Goal: Task Accomplishment & Management: Complete application form

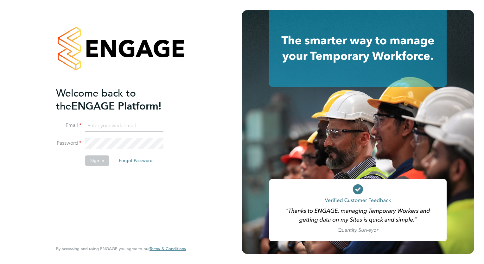
type input "wates@alliance-msp.co.uk"
click at [92, 159] on button "Sign In" at bounding box center [97, 161] width 24 height 10
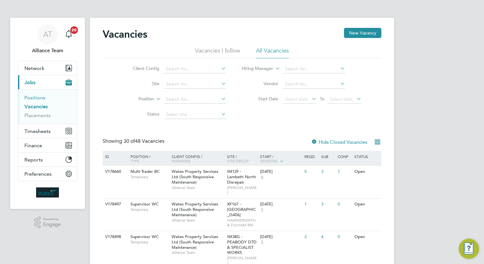
click at [42, 96] on link "Positions" at bounding box center [34, 98] width 21 height 6
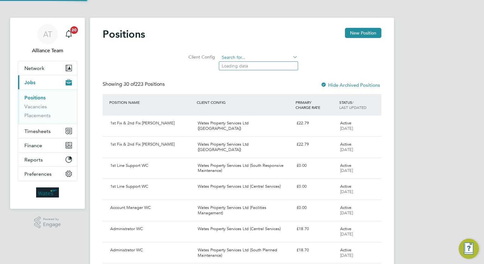
click at [242, 58] on input at bounding box center [259, 57] width 78 height 9
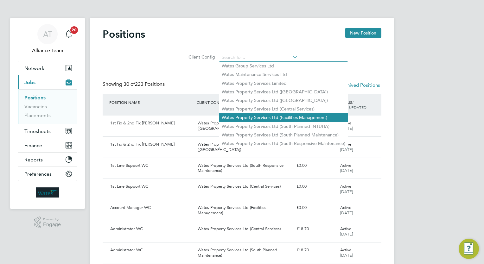
click at [276, 116] on li "Wates Property Services Ltd (Facilities Management)" at bounding box center [283, 117] width 129 height 9
type input "Wates Property Services Ltd (Facilities Management)"
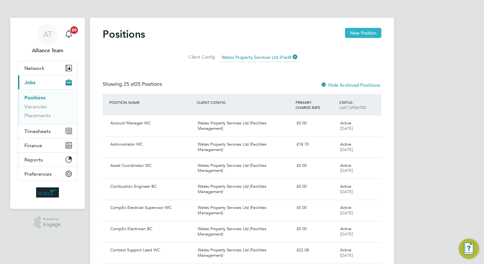
click at [351, 34] on button "New Position" at bounding box center [363, 33] width 36 height 10
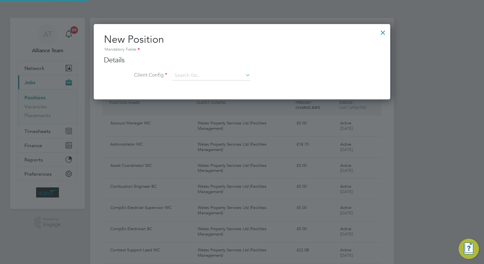
scroll to position [75, 297]
click at [184, 73] on input at bounding box center [211, 76] width 78 height 10
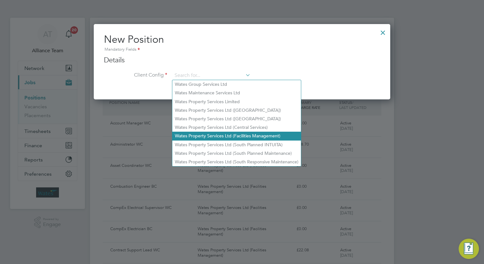
click at [198, 139] on li "Wates Property Services Ltd (Facilities Management)" at bounding box center [236, 136] width 129 height 9
type input "Wates Property Services Ltd (Facilities Management)"
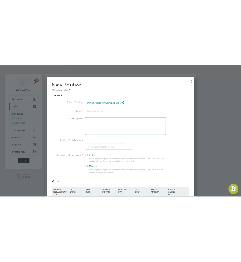
scroll to position [416, 297]
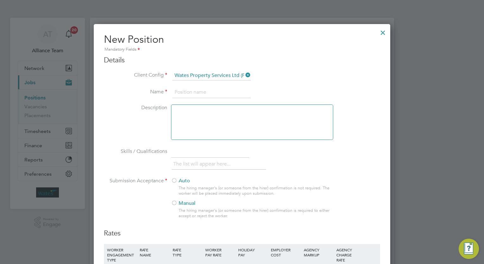
click at [214, 94] on input at bounding box center [211, 92] width 78 height 11
click at [188, 89] on input at bounding box center [211, 92] width 78 height 11
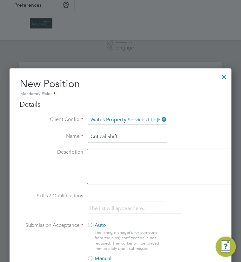
scroll to position [190, 0]
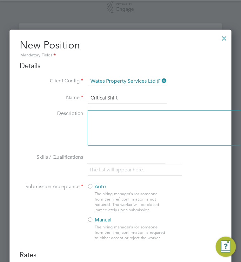
click at [108, 97] on input "Critical Shift" at bounding box center [127, 98] width 78 height 11
click at [108, 95] on input "Shift" at bounding box center [127, 98] width 78 height 11
type input "Shift Engineer BC"
click at [113, 132] on div at bounding box center [168, 127] width 162 height 35
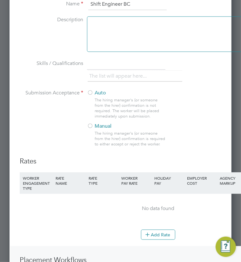
scroll to position [285, 0]
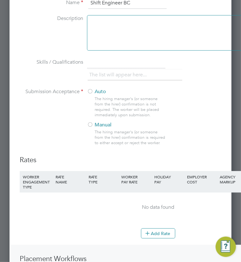
click at [105, 62] on input "text" at bounding box center [126, 62] width 78 height 11
type input "DBS"
click at [105, 73] on link "x" at bounding box center [103, 75] width 4 height 8
click at [103, 63] on input "text" at bounding box center [126, 62] width 78 height 11
type input "Basic DBS"
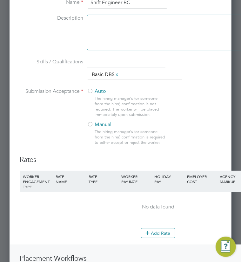
scroll to position [317, 0]
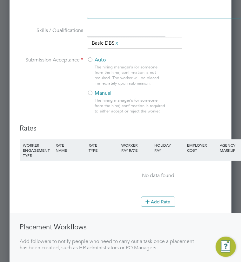
click at [92, 92] on div at bounding box center [90, 93] width 6 height 6
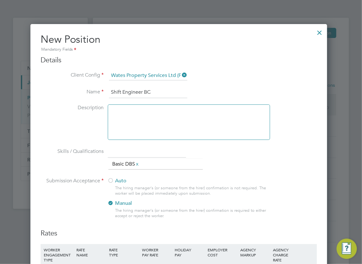
scroll to position [0, 0]
click at [187, 113] on div at bounding box center [189, 122] width 162 height 35
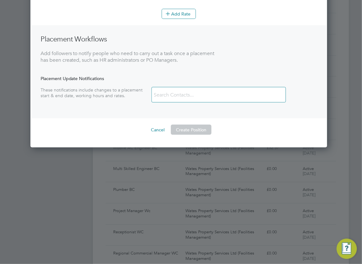
scroll to position [349, 0]
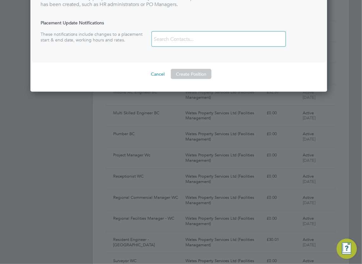
click at [176, 40] on input at bounding box center [189, 39] width 75 height 11
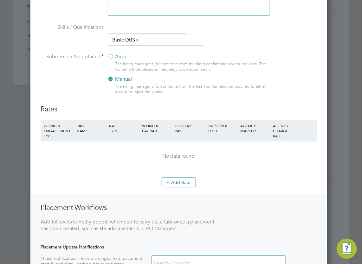
scroll to position [127, 0]
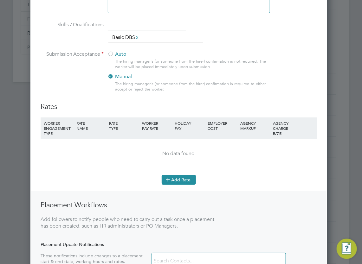
click at [178, 179] on button "Add Rate" at bounding box center [179, 180] width 34 height 10
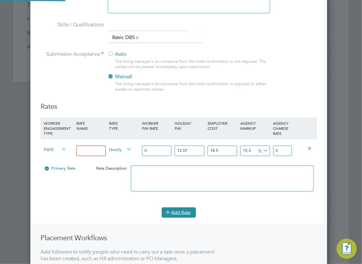
scroll to position [448, 297]
click at [98, 150] on input at bounding box center [90, 151] width 29 height 10
click at [155, 149] on input "0" at bounding box center [156, 151] width 29 height 10
drag, startPoint x: 103, startPoint y: 150, endPoint x: 29, endPoint y: 140, distance: 74.8
click at [93, 140] on div "Positions New Position Client Config Wates Property Services Ltd (Facilities Ma…" at bounding box center [221, 211] width 256 height 640
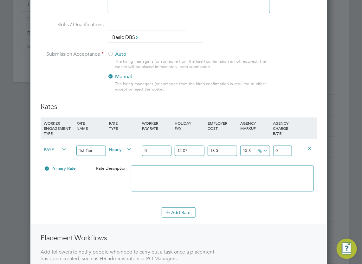
type input "1st Tier"
click at [156, 150] on input "0" at bounding box center [156, 151] width 29 height 10
type input "2"
type input "3.062436027"
type input "28"
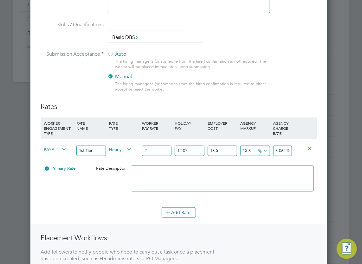
type input "42.874104378"
type input "2"
type input "3.062436027"
type input "27"
type input "41.3428863645"
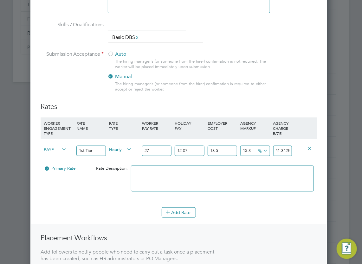
type input "27.8"
type input "42.5678607753"
type input "27.88"
type input "42.69035821638"
type input "27.88"
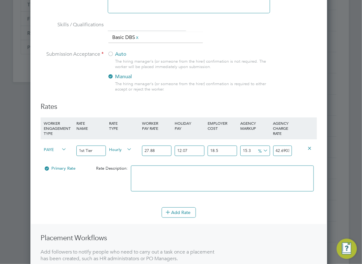
click at [198, 150] on input "12.07" at bounding box center [189, 151] width 29 height 10
click at [225, 152] on input "18.5" at bounding box center [222, 151] width 29 height 10
click at [246, 180] on textarea at bounding box center [222, 179] width 183 height 26
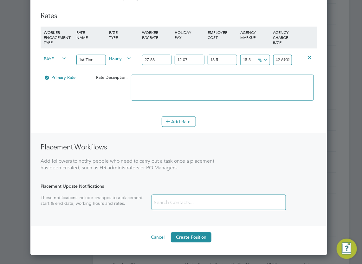
scroll to position [317, 0]
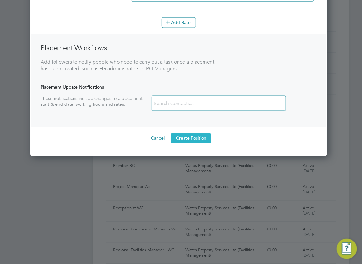
click at [195, 136] on button "Create Position" at bounding box center [191, 138] width 41 height 10
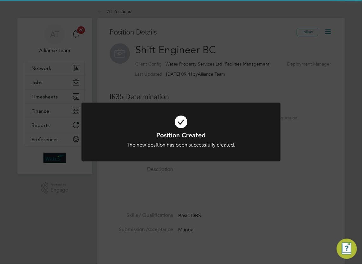
click at [217, 196] on div "Position Created The new position has been successfully created. Cancel Okay" at bounding box center [181, 132] width 362 height 264
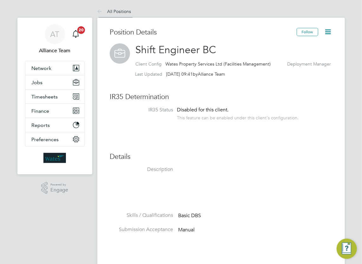
click at [120, 11] on link "All Positions" at bounding box center [114, 12] width 34 height 6
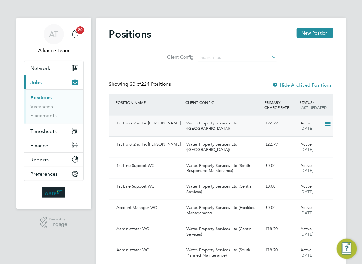
click at [200, 126] on div "Wates Property Services Ltd (Central & North)" at bounding box center [223, 126] width 79 height 16
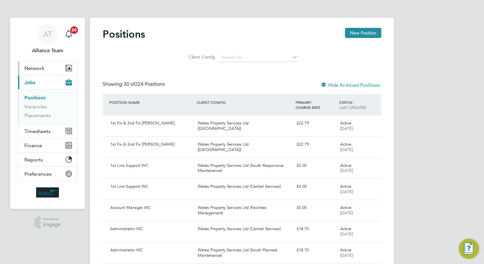
click at [34, 70] on span "Network" at bounding box center [34, 68] width 20 height 6
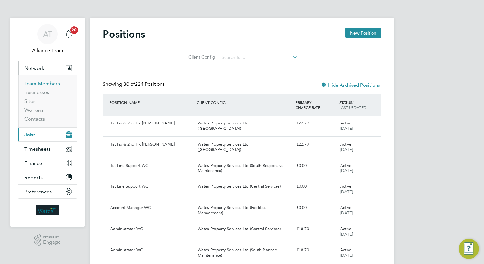
click at [43, 83] on link "Team Members" at bounding box center [41, 84] width 35 height 6
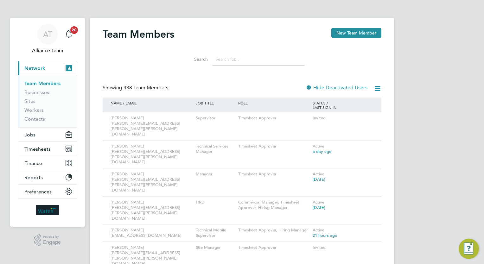
drag, startPoint x: 349, startPoint y: 34, endPoint x: 298, endPoint y: 52, distance: 53.7
click at [348, 34] on button "New Team Member" at bounding box center [357, 33] width 50 height 10
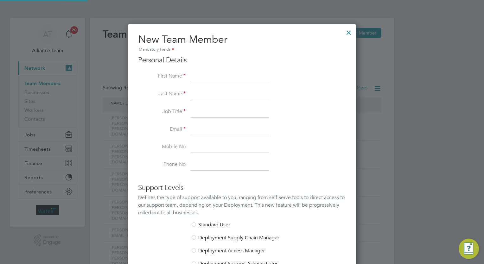
scroll to position [380, 229]
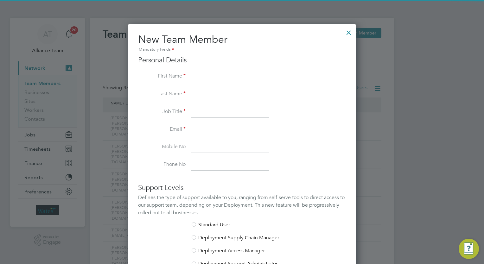
click at [224, 77] on input at bounding box center [230, 76] width 78 height 11
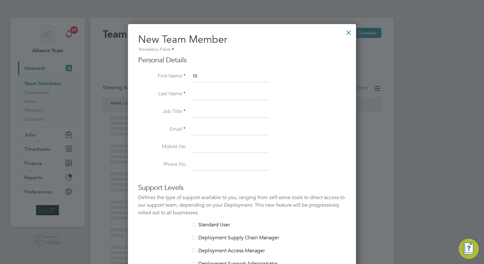
type input "f"
type input "Frank"
type input "Penfold"
type input "TSM"
paste input "Frank Penfold <frank.penfold@wates.co.uk>"
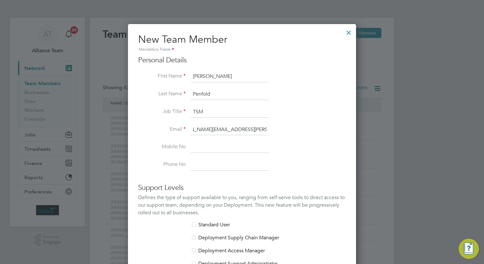
scroll to position [0, 0]
type input "frank.penfold@wates.co.uk"
click at [235, 149] on input at bounding box center [230, 147] width 78 height 11
drag, startPoint x: 204, startPoint y: 143, endPoint x: 201, endPoint y: 143, distance: 3.2
click at [204, 143] on input at bounding box center [230, 147] width 78 height 11
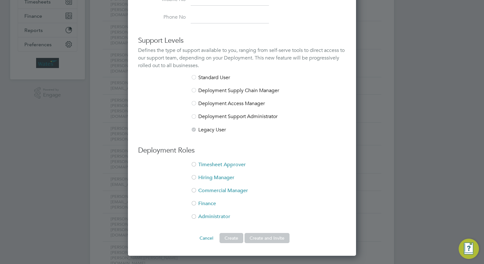
scroll to position [158, 0]
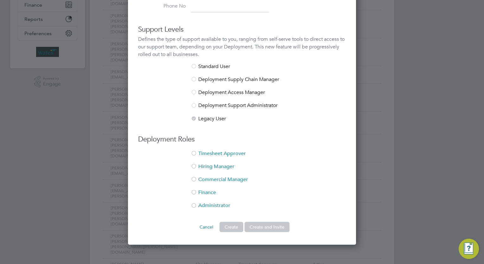
click at [221, 153] on li "Timesheet Approver" at bounding box center [242, 157] width 208 height 13
click at [195, 67] on div at bounding box center [194, 67] width 6 height 6
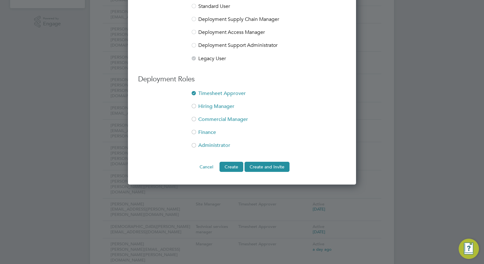
scroll to position [222, 0]
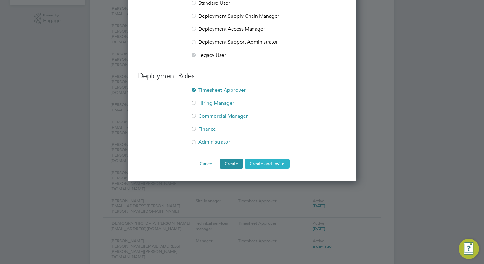
click at [263, 161] on button "Create and Invite" at bounding box center [267, 164] width 45 height 10
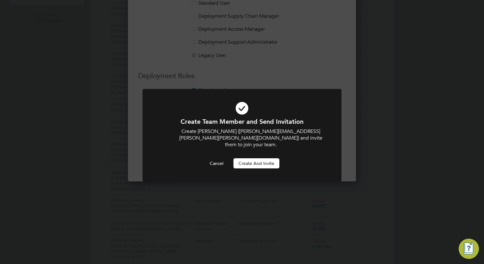
click at [261, 158] on button "Create and invite" at bounding box center [257, 163] width 46 height 10
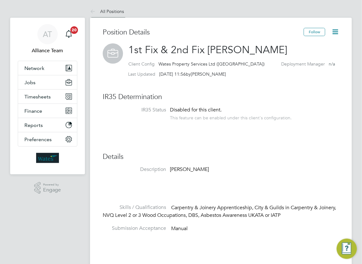
click at [97, 9] on icon at bounding box center [94, 12] width 8 height 8
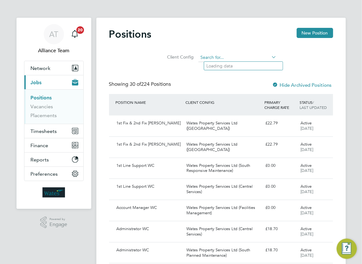
click at [222, 55] on input at bounding box center [237, 57] width 78 height 9
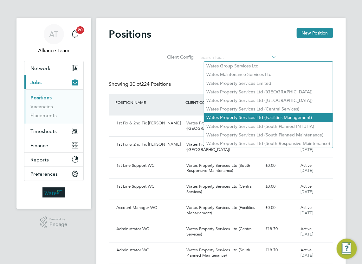
click at [248, 116] on li "Wates Property Services Ltd (Facilities Management)" at bounding box center [268, 117] width 129 height 9
type input "Wates Property Services Ltd (Facilities Management)"
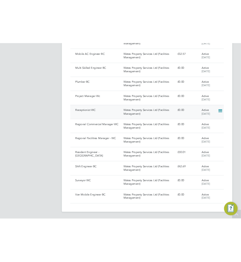
scroll to position [507, 0]
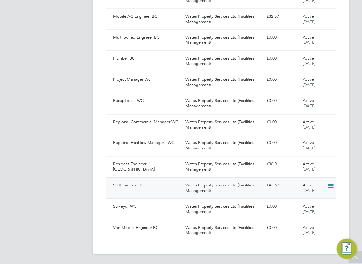
click at [215, 191] on div "Wates Property Services Ltd (Facilities Management)" at bounding box center [223, 189] width 81 height 16
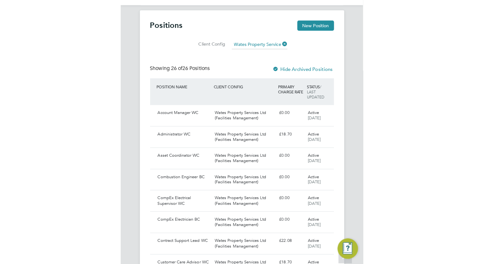
scroll to position [0, 0]
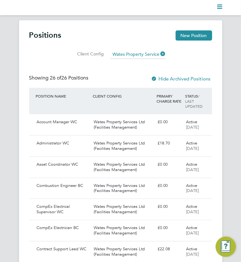
click at [57, 35] on h2 "Positions" at bounding box center [45, 35] width 32 height 10
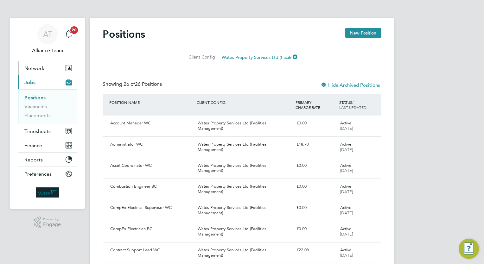
click at [39, 68] on span "Network" at bounding box center [34, 68] width 20 height 6
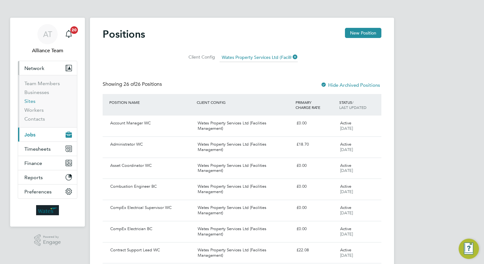
click at [29, 102] on link "Sites" at bounding box center [29, 101] width 11 height 6
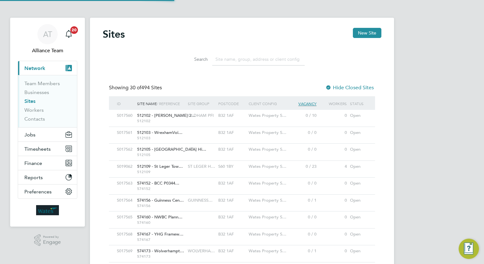
click at [235, 60] on input at bounding box center [258, 59] width 93 height 12
click at [239, 59] on input at bounding box center [258, 59] width 93 height 12
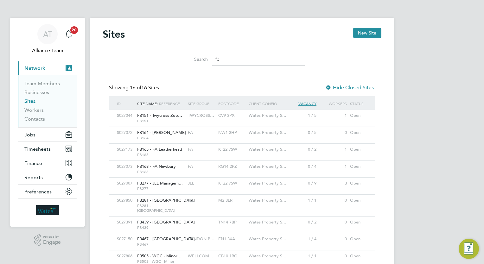
type input "fb"
click at [236, 115] on div "CV9 3PX" at bounding box center [232, 116] width 30 height 12
click at [30, 135] on span "Jobs" at bounding box center [29, 135] width 11 height 6
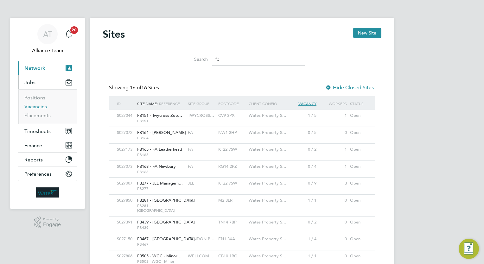
click at [33, 106] on link "Vacancies" at bounding box center [35, 107] width 23 height 6
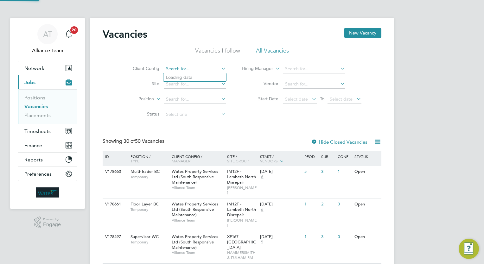
click at [174, 69] on input at bounding box center [195, 69] width 62 height 9
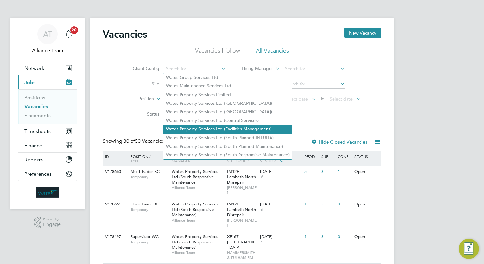
click at [216, 126] on li "Wates Property Services Ltd (Facilities Management)" at bounding box center [228, 129] width 129 height 9
type input "Wates Property Services Ltd (Facilities Management)"
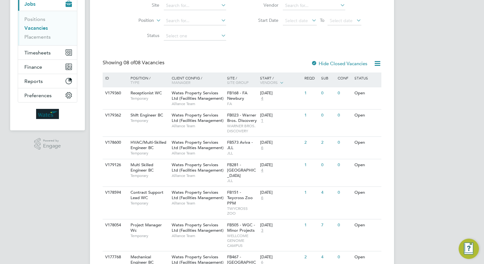
scroll to position [95, 0]
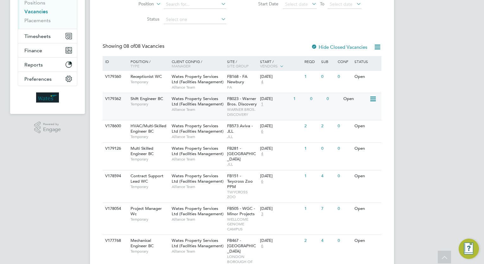
click at [236, 106] on span "FB023 - Warner Bros. Discovery" at bounding box center [242, 101] width 30 height 11
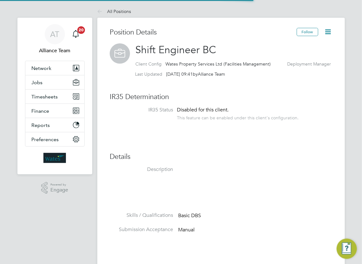
scroll to position [11, 73]
click at [326, 31] on icon at bounding box center [328, 32] width 8 height 8
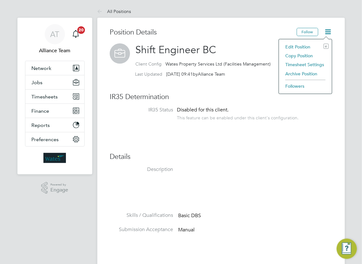
click at [305, 46] on li "Edit Position e" at bounding box center [305, 46] width 47 height 9
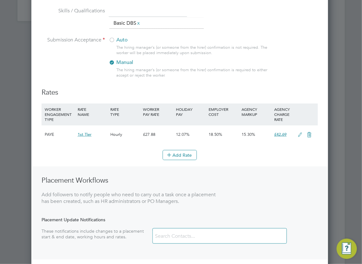
scroll to position [152, 0]
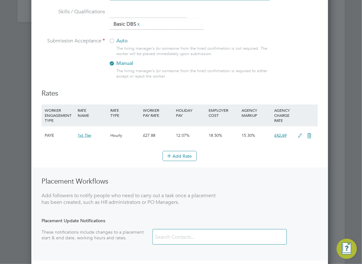
click at [300, 136] on icon at bounding box center [300, 135] width 8 height 5
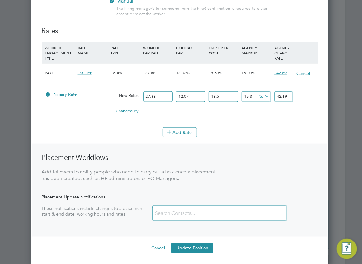
scroll to position [216, 0]
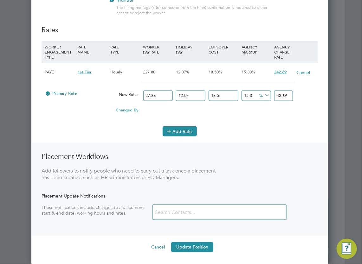
click at [171, 129] on icon at bounding box center [169, 131] width 5 height 5
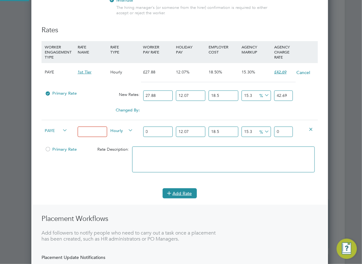
scroll to position [519, 297]
click at [86, 131] on input at bounding box center [92, 132] width 29 height 10
type input "Tier 1"
click at [157, 123] on div "0" at bounding box center [158, 131] width 33 height 23
click at [160, 130] on input "0" at bounding box center [157, 132] width 29 height 10
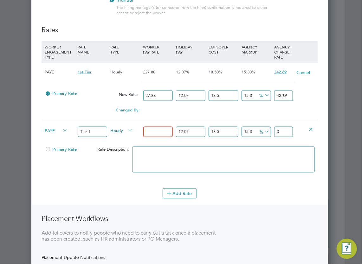
type input "2"
type input "3.062436027"
type input "27"
type input "41.3428863645"
type input "27.8"
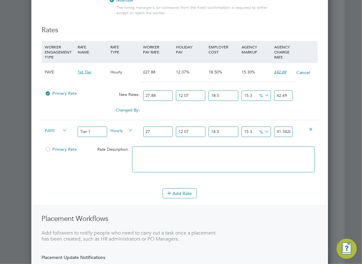
type input "42.5678607753"
type input "27.88"
type input "42.69035821638"
type input "27.88"
click at [204, 158] on textarea at bounding box center [223, 160] width 183 height 26
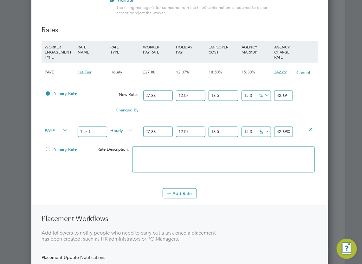
click at [60, 150] on span "Primary Rate" at bounding box center [61, 149] width 32 height 5
click at [303, 71] on button "Cancel" at bounding box center [303, 72] width 14 height 6
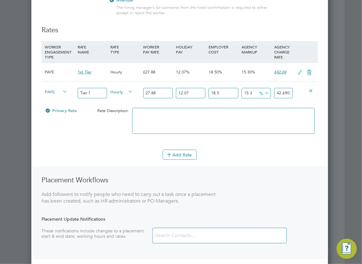
scroll to position [480, 297]
click at [311, 71] on icon at bounding box center [309, 72] width 8 height 5
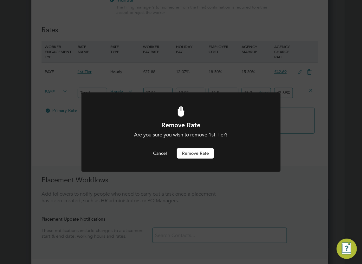
click at [200, 150] on button "Remove rate" at bounding box center [195, 153] width 37 height 10
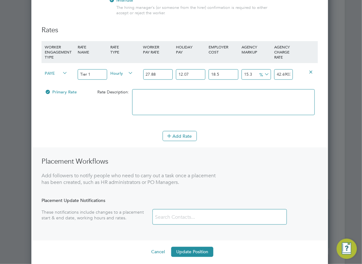
click at [98, 74] on input "Tier 1" at bounding box center [92, 74] width 29 height 10
click at [156, 100] on textarea at bounding box center [223, 102] width 183 height 26
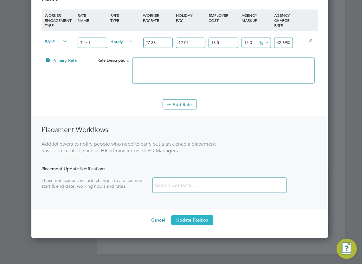
click at [184, 216] on button "Update Position" at bounding box center [192, 221] width 42 height 10
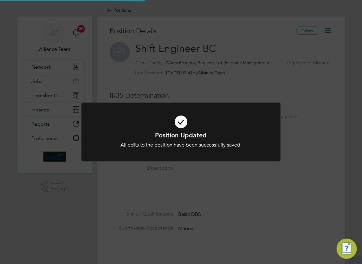
scroll to position [0, 0]
click at [252, 197] on div "Position Updated All edits to the position have been successfully saved. Cancel…" at bounding box center [181, 132] width 362 height 264
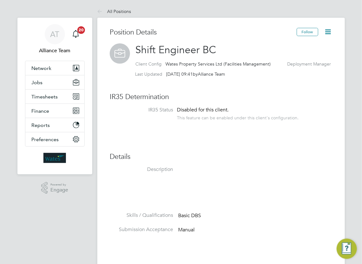
click at [328, 31] on icon at bounding box center [328, 32] width 8 height 8
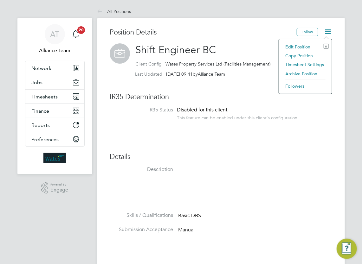
click at [306, 48] on li "Edit Position e" at bounding box center [305, 46] width 47 height 9
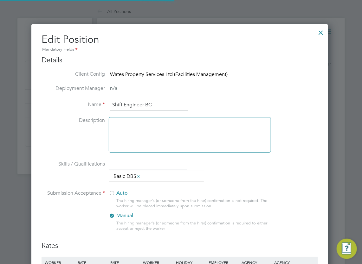
scroll to position [418, 297]
click at [184, 124] on div at bounding box center [190, 134] width 162 height 35
paste div
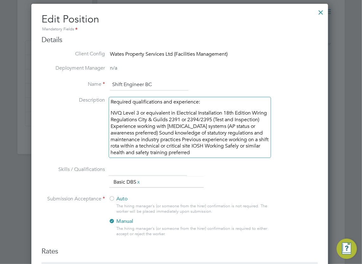
scroll to position [32, 0]
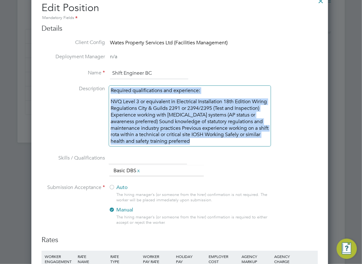
drag, startPoint x: 200, startPoint y: 141, endPoint x: 102, endPoint y: 90, distance: 110.7
click at [102, 90] on li "Description Required qualifications and experience: NVQ Level 3 or equivalent i…" at bounding box center [180, 120] width 276 height 68
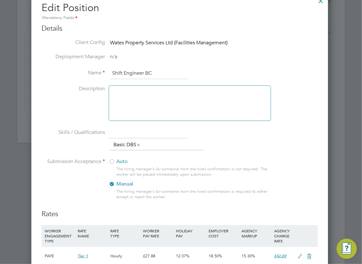
scroll to position [3, 3]
click at [157, 93] on div at bounding box center [190, 103] width 162 height 35
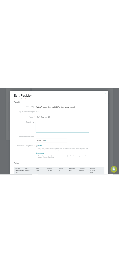
scroll to position [0, 0]
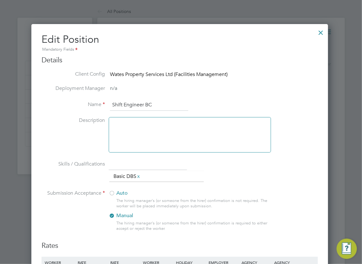
click at [322, 32] on div at bounding box center [320, 30] width 11 height 11
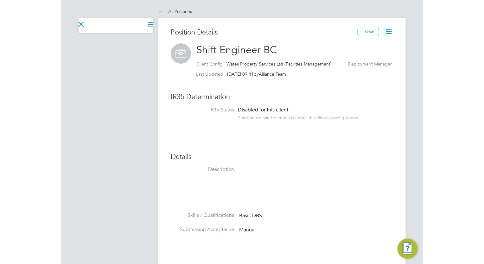
scroll to position [11, 94]
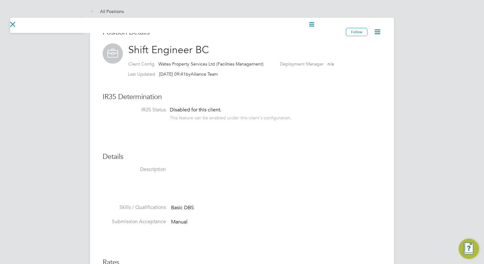
drag, startPoint x: 68, startPoint y: 95, endPoint x: 68, endPoint y: 92, distance: 3.5
click at [68, 92] on div "Go back to All Positions Current page: All Positions All Positions Position Det…" at bounding box center [242, 250] width 484 height 500
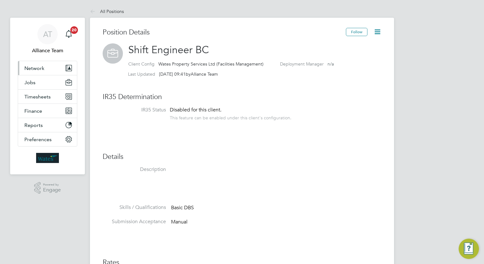
click at [38, 68] on span "Network" at bounding box center [34, 68] width 20 height 6
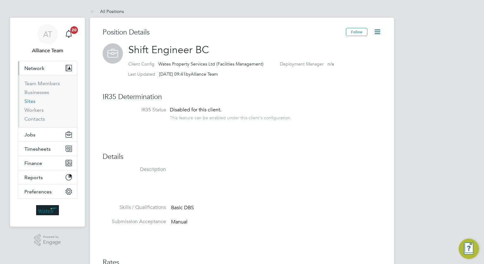
click at [32, 102] on link "Sites" at bounding box center [29, 101] width 11 height 6
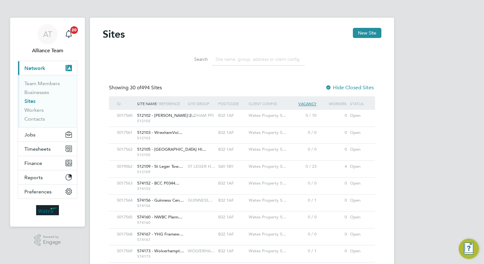
click at [244, 60] on input at bounding box center [258, 59] width 93 height 12
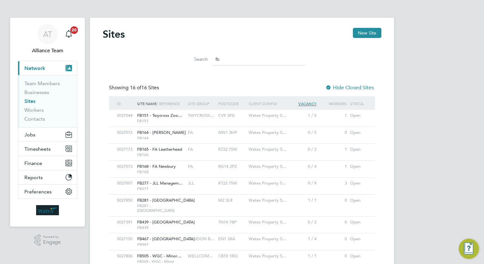
click at [227, 58] on input "fb" at bounding box center [258, 59] width 93 height 12
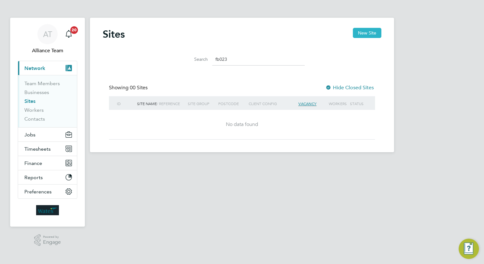
type input "fb023"
click at [362, 31] on button "New Site" at bounding box center [367, 33] width 29 height 10
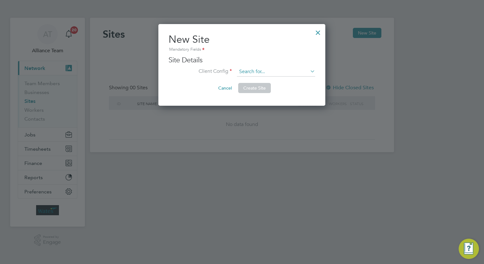
click at [271, 69] on input at bounding box center [276, 72] width 78 height 10
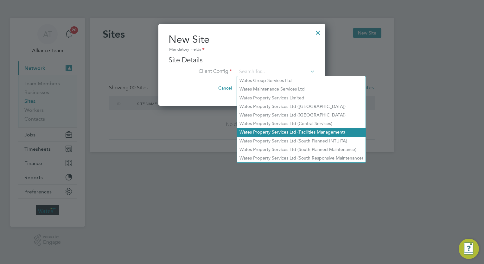
click at [294, 131] on li "Wates Property Services Ltd (Facilities Management)" at bounding box center [301, 132] width 129 height 9
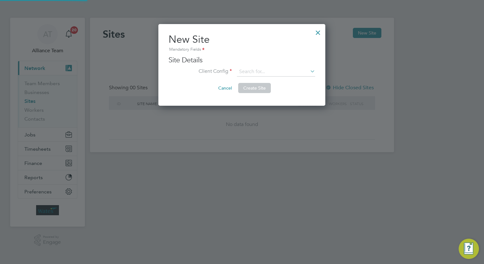
type input "Wates Property Services Ltd (Facilities Management)"
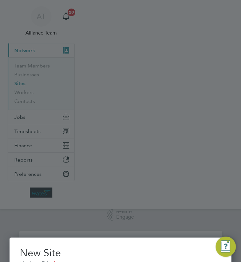
click at [90, 48] on div at bounding box center [120, 131] width 241 height 262
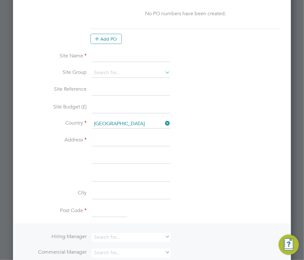
scroll to position [317, 0]
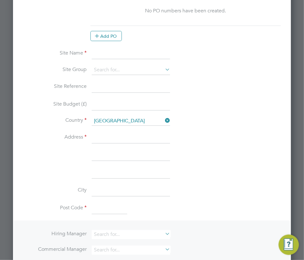
click at [104, 52] on input at bounding box center [131, 53] width 78 height 11
click at [107, 52] on input at bounding box center [131, 53] width 78 height 11
click at [135, 50] on input "FB023 - Warn" at bounding box center [131, 53] width 78 height 11
paste input "Warner Bros. Discovery"
type input "FB023 - Warner Bros. Discovery"
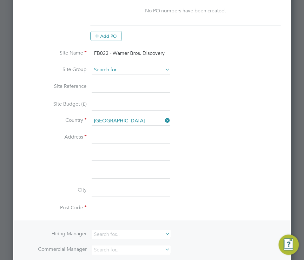
click at [127, 70] on input at bounding box center [131, 71] width 78 height 10
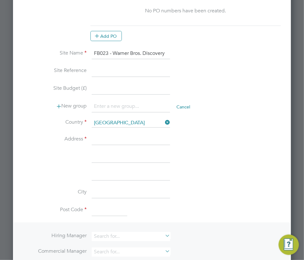
scroll to position [3, 3]
click at [117, 163] on li "+ Add new" at bounding box center [144, 164] width 104 height 9
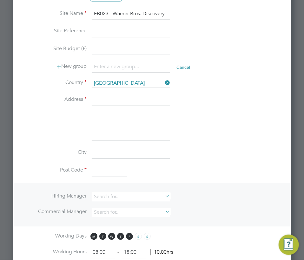
scroll to position [317, 0]
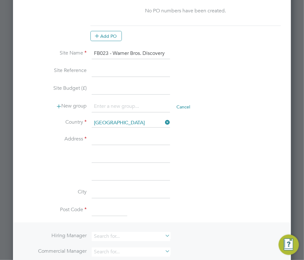
click at [109, 104] on input at bounding box center [131, 106] width 78 height 11
paste input "Warner Bros. Discovery"
type input "Warner Bros. Discovery"
click at [101, 69] on input at bounding box center [131, 71] width 78 height 11
type input "FB023"
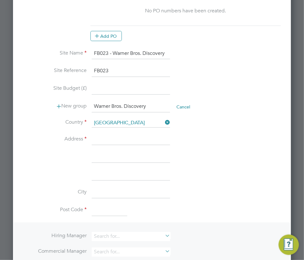
click at [108, 84] on input at bounding box center [131, 88] width 78 height 11
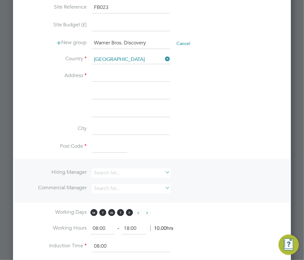
scroll to position [412, 0]
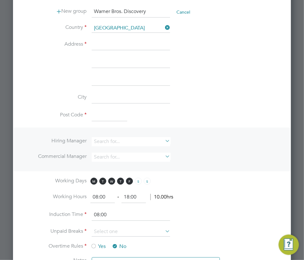
click at [100, 45] on input at bounding box center [131, 44] width 78 height 11
type input "L"
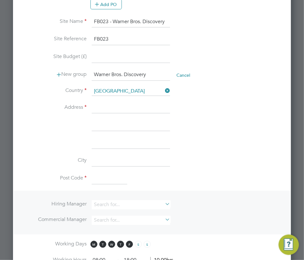
click at [123, 102] on input at bounding box center [131, 107] width 78 height 11
paste input "Wates House, Station Approach, Leatherhead, Surrey, KT22 7SW"
drag, startPoint x: 170, startPoint y: 104, endPoint x: 156, endPoint y: 104, distance: 14.3
click at [156, 104] on li "Address Wates House, Station Approach, Leatherhead, Surrey, KT22 7SW" at bounding box center [151, 111] width 257 height 18
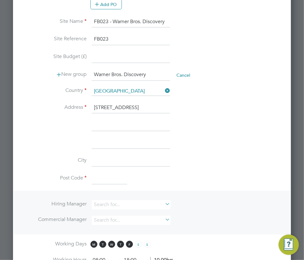
click at [132, 113] on li "Address Wates House, Station Approach, Leatherhead, Surrey, KT22 7SW" at bounding box center [151, 111] width 257 height 18
drag, startPoint x: 124, startPoint y: 106, endPoint x: 190, endPoint y: 104, distance: 66.0
click at [190, 104] on li "Address Wates House, Station Approach, Leatherhead, Surrey, KT22 7SW" at bounding box center [151, 111] width 257 height 18
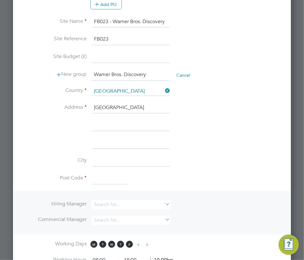
type input "Wates House"
click at [99, 124] on input at bounding box center [131, 125] width 78 height 11
paste input ", Station Approach, Leatherhead, Surrey, KT22 7SW"
drag, startPoint x: 171, startPoint y: 121, endPoint x: 161, endPoint y: 122, distance: 10.2
click at [161, 122] on li ", Station Approach, Leatherhead, Surrey, KT22 7SW" at bounding box center [151, 129] width 257 height 18
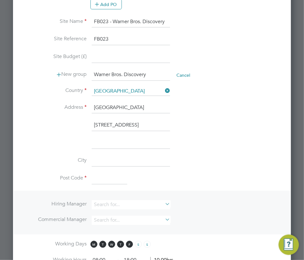
click at [131, 138] on input at bounding box center [131, 143] width 78 height 11
click at [97, 124] on input ", Station Approach, Leatherhead, Surrey, KT22 7SW" at bounding box center [131, 125] width 78 height 11
drag, startPoint x: 134, startPoint y: 123, endPoint x: 175, endPoint y: 122, distance: 40.9
click at [175, 122] on li "Station Approach, Leatherhead, Surrey, KT22 7SW" at bounding box center [151, 129] width 257 height 18
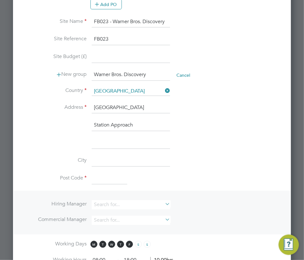
scroll to position [0, 0]
type input "Station Approach"
click at [95, 140] on input at bounding box center [131, 143] width 78 height 11
paste input ", Leatherhead, Surrey, KT22 7SW"
click at [96, 140] on input ", Leatherhead, Surrey, KT22 7SW" at bounding box center [131, 143] width 78 height 11
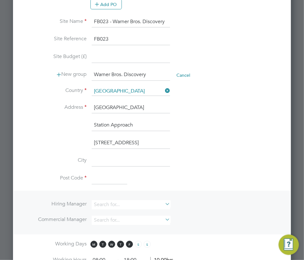
drag, startPoint x: 141, startPoint y: 141, endPoint x: 123, endPoint y: 141, distance: 18.1
click at [123, 141] on input "Leatherhead, Surrey, KT22 7SW" at bounding box center [131, 143] width 78 height 11
type input "Leatherhead KT22 7SW"
click at [98, 158] on input at bounding box center [131, 160] width 78 height 11
paste input ", Surrey,"
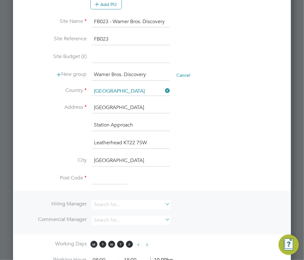
type input "Surrey"
drag, startPoint x: 150, startPoint y: 139, endPoint x: 125, endPoint y: 142, distance: 25.1
click at [125, 142] on input "Leatherhead KT22 7SW" at bounding box center [131, 143] width 78 height 11
type input "Leatherhead"
drag, startPoint x: 99, startPoint y: 177, endPoint x: 98, endPoint y: 173, distance: 3.3
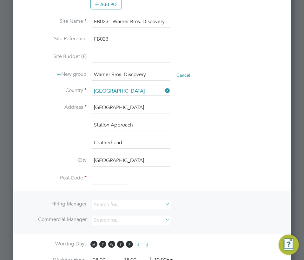
click at [99, 176] on input at bounding box center [109, 178] width 35 height 11
paste input "KT22 7SW"
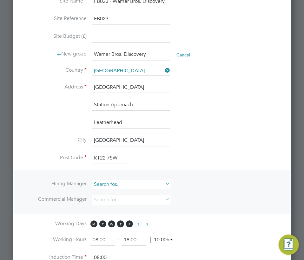
scroll to position [380, 0]
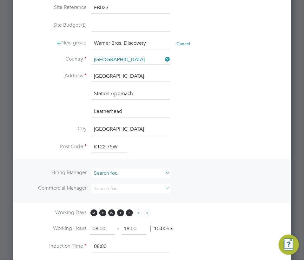
type input "KT22 7SW"
click at [115, 171] on input at bounding box center [131, 173] width 78 height 9
click at [117, 197] on li "All iance Team" at bounding box center [134, 197] width 84 height 9
type input "Alliance Team"
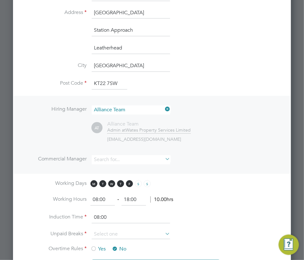
scroll to position [475, 0]
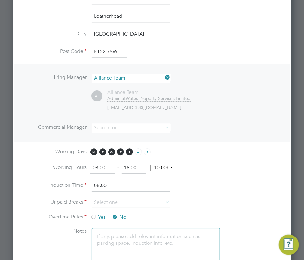
click at [137, 149] on span "S" at bounding box center [138, 151] width 7 height 7
click at [148, 149] on span "S" at bounding box center [147, 151] width 7 height 7
click at [139, 166] on input "18:00" at bounding box center [133, 167] width 24 height 11
type input "17:00"
click at [135, 184] on input "08:00" at bounding box center [131, 185] width 78 height 11
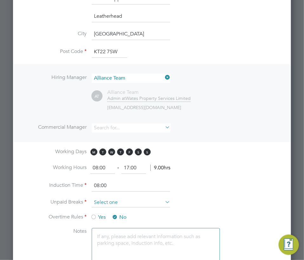
scroll to position [539, 0]
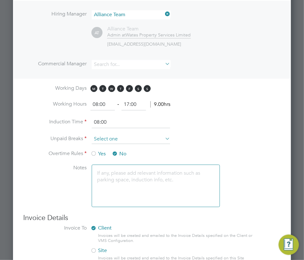
click at [110, 135] on input at bounding box center [131, 139] width 78 height 10
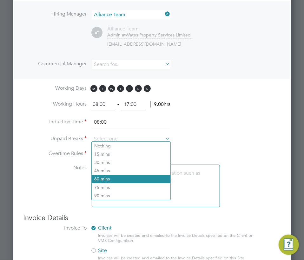
click at [107, 176] on li "60 mins" at bounding box center [131, 179] width 79 height 8
type input "60 mins"
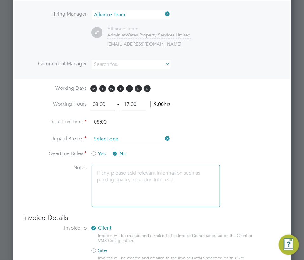
click at [115, 136] on input at bounding box center [131, 139] width 78 height 10
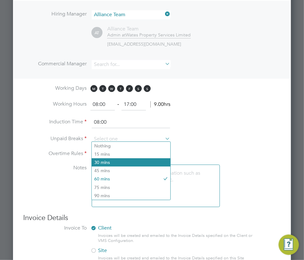
click at [110, 161] on li "30 mins" at bounding box center [131, 162] width 79 height 8
type input "30 mins"
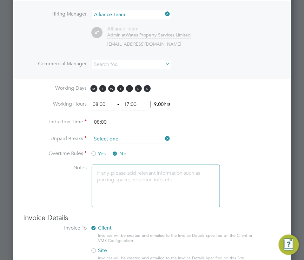
click at [105, 136] on input at bounding box center [131, 139] width 78 height 10
click at [106, 179] on li "60 mins" at bounding box center [131, 179] width 79 height 8
type input "60 mins"
click at [106, 179] on textarea at bounding box center [156, 186] width 128 height 42
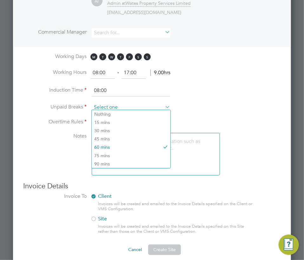
click at [109, 104] on input at bounding box center [131, 108] width 78 height 10
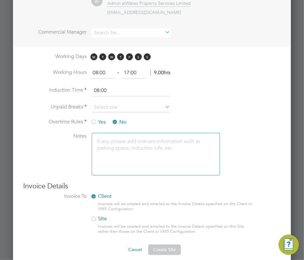
click at [109, 132] on li "30 mins" at bounding box center [131, 130] width 79 height 8
type input "30 mins"
click at [112, 145] on textarea at bounding box center [156, 154] width 128 height 42
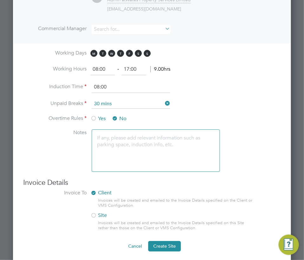
scroll to position [575, 0]
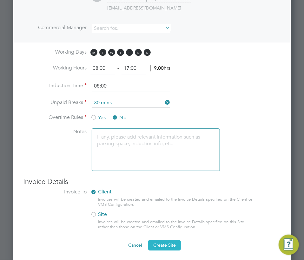
click at [156, 242] on span "Create Site" at bounding box center [164, 245] width 23 height 6
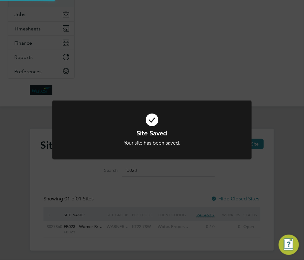
scroll to position [0, 0]
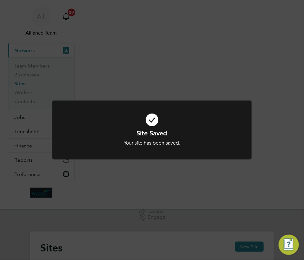
click at [146, 203] on div "Site Saved Your site has been saved. Cancel Okay" at bounding box center [152, 130] width 304 height 260
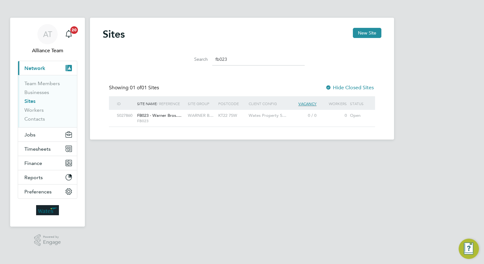
scroll to position [12, 41]
click at [226, 120] on div "KT22 7SW" at bounding box center [232, 116] width 30 height 12
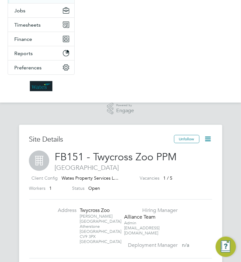
scroll to position [222, 0]
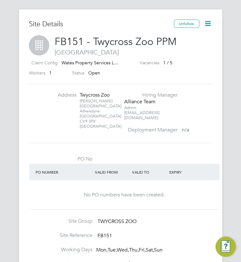
click at [128, 17] on div "Site Details Unfollow FB151 - Twycross Zoo PPM [GEOGRAPHIC_DATA] Client Config …" at bounding box center [120, 263] width 203 height 507
click at [206, 21] on icon at bounding box center [208, 24] width 8 height 8
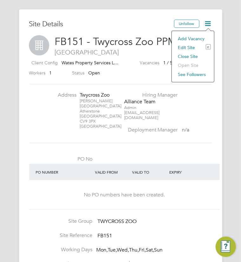
click at [187, 47] on li "Edit Site e" at bounding box center [193, 47] width 36 height 9
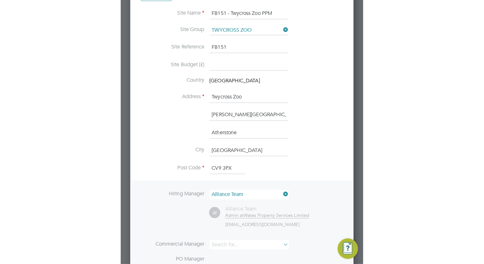
scroll to position [15, 258]
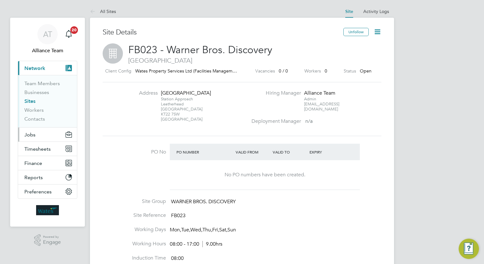
click at [36, 136] on button "Jobs" at bounding box center [47, 135] width 59 height 14
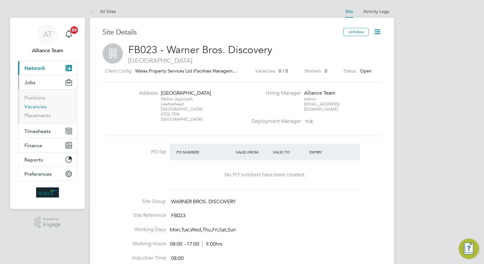
click at [37, 106] on link "Vacancies" at bounding box center [35, 107] width 23 height 6
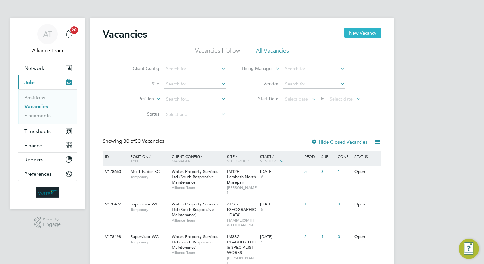
click at [351, 32] on button "New Vacancy" at bounding box center [362, 33] width 37 height 10
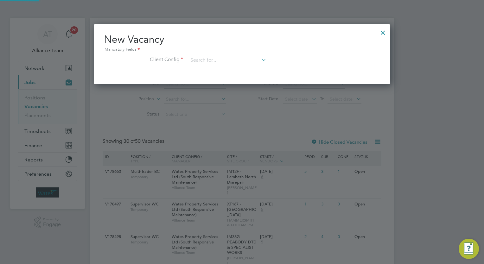
scroll to position [60, 297]
click at [214, 62] on input at bounding box center [227, 61] width 78 height 10
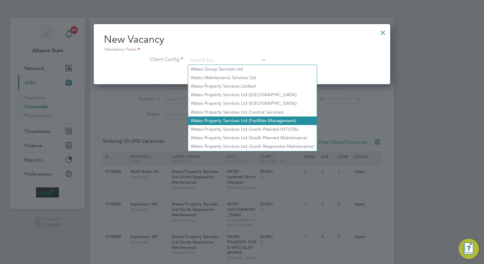
click at [233, 123] on li "Wates Property Services Ltd (Facilities Management)" at bounding box center [252, 121] width 129 height 9
type input "Wates Property Services Ltd (Facilities Management)"
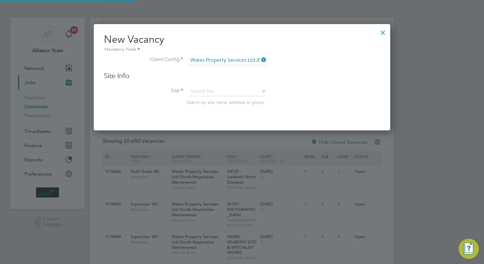
scroll to position [106, 297]
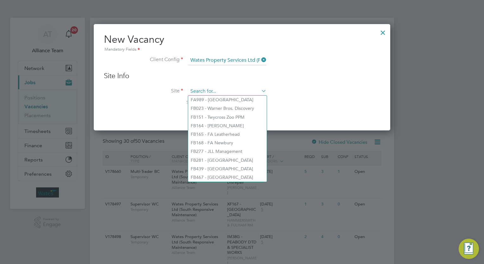
click at [219, 91] on input at bounding box center [227, 92] width 78 height 10
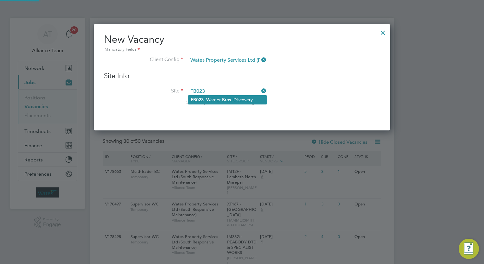
click at [246, 98] on li "FB023 - Warner Bros. Discovery" at bounding box center [227, 100] width 79 height 9
type input "FB023 - Warner Bros. Discovery"
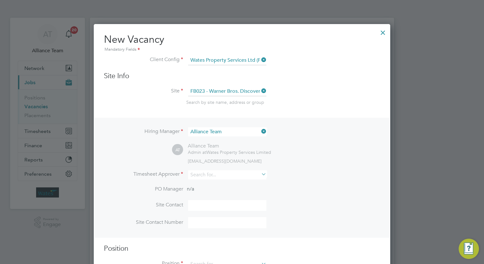
scroll to position [264, 297]
click at [220, 174] on input at bounding box center [227, 175] width 78 height 9
type input "f"
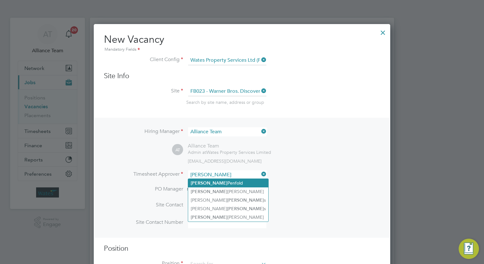
click at [218, 181] on li "Frank Penfold" at bounding box center [228, 183] width 80 height 9
type input "[PERSON_NAME]"
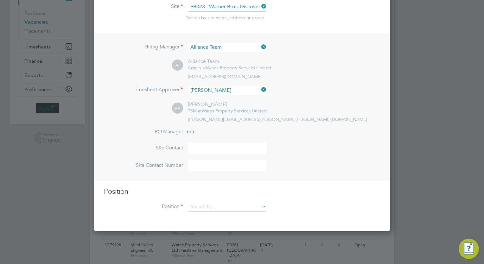
scroll to position [158, 0]
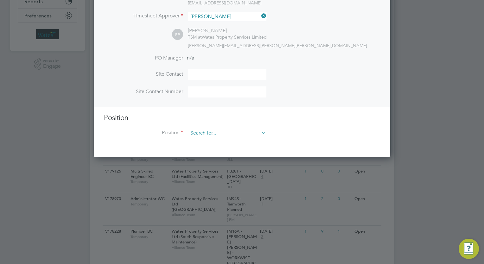
click at [205, 131] on input at bounding box center [227, 134] width 78 height 10
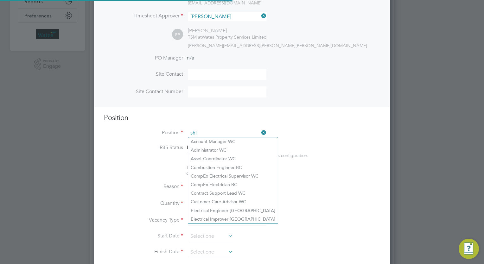
scroll to position [941, 297]
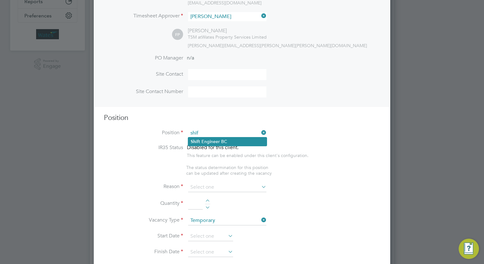
click at [215, 140] on li "Shif t Engineer BC" at bounding box center [227, 142] width 79 height 9
type input "Shift Engineer BC"
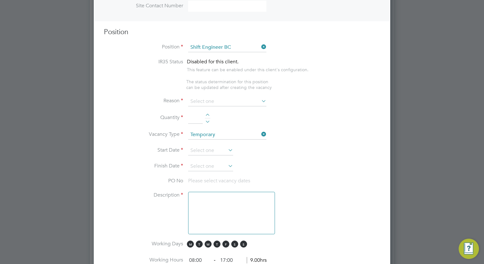
scroll to position [254, 0]
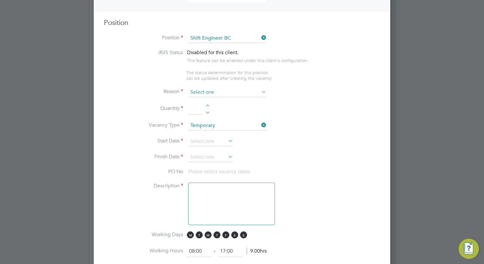
click at [209, 89] on input at bounding box center [227, 93] width 78 height 10
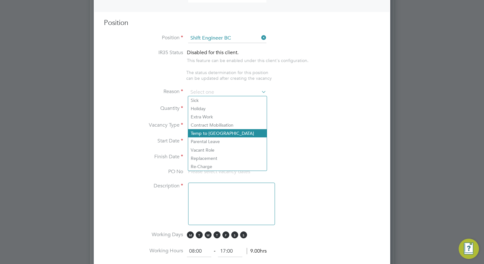
click at [218, 133] on li "Temp to Perm" at bounding box center [227, 133] width 79 height 8
type input "Temp to Perm"
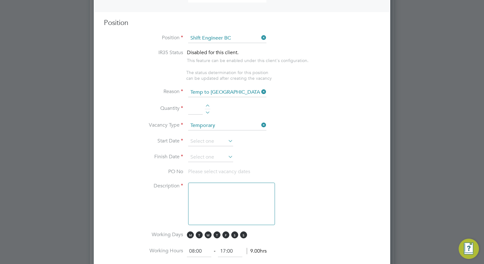
click at [200, 107] on input at bounding box center [195, 109] width 15 height 11
type input "1"
click at [202, 140] on input at bounding box center [210, 142] width 45 height 10
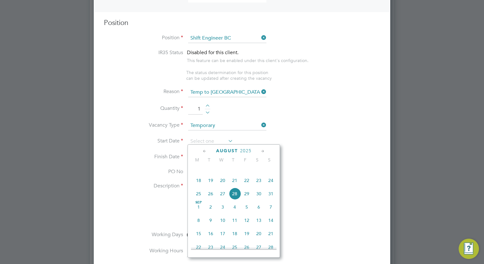
click at [199, 213] on span "Sep 1" at bounding box center [199, 207] width 12 height 12
type input "[DATE]"
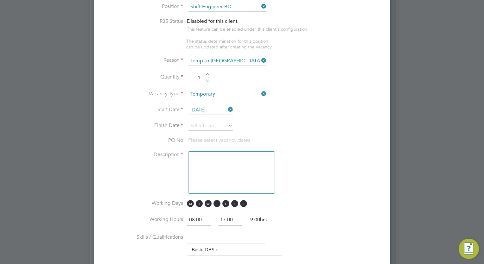
scroll to position [317, 0]
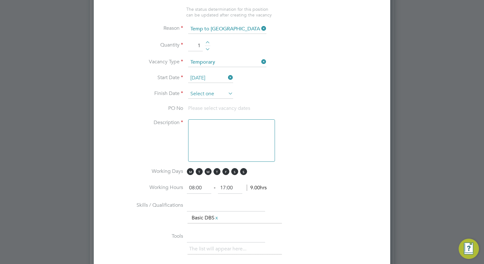
click at [197, 91] on input at bounding box center [210, 94] width 45 height 10
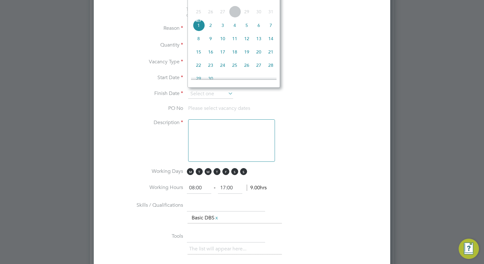
click at [249, 58] on span "19" at bounding box center [247, 52] width 12 height 12
type input "[DATE]"
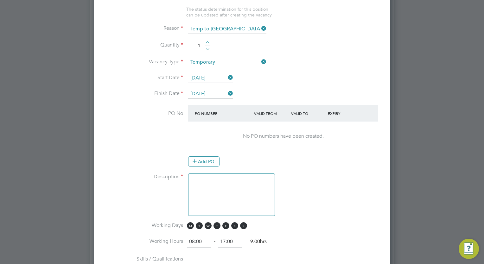
scroll to position [349, 0]
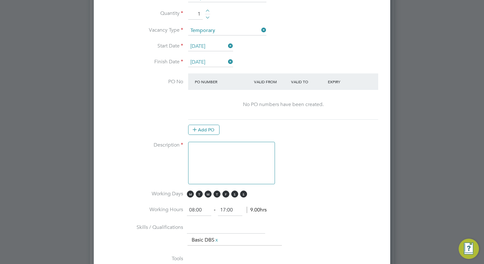
click at [227, 152] on textarea at bounding box center [231, 163] width 87 height 42
paste textarea "• NVQ Level 3 or equivalent in Electrical Installation • 18th Edition Wiring Re…"
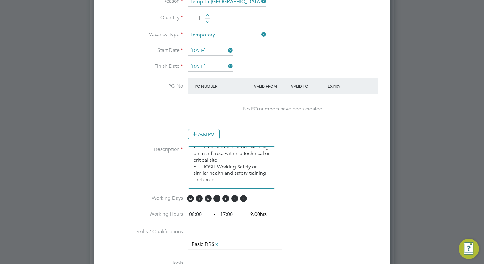
scroll to position [380, 0]
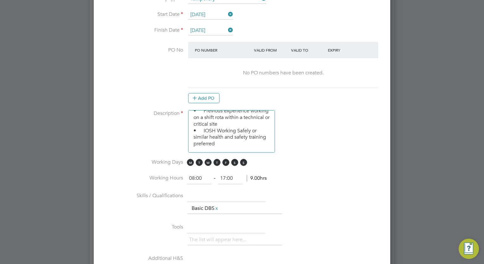
type textarea "• NVQ Level 3 or equivalent in Electrical Installation • 18th Edition Wiring Re…"
click at [203, 193] on input "text" at bounding box center [226, 196] width 78 height 11
paste input "• NVQ Level 3 or equivalent in Electrical Installation"
type input "• NVQ Level 3 or equivalent in Electrical Installation"
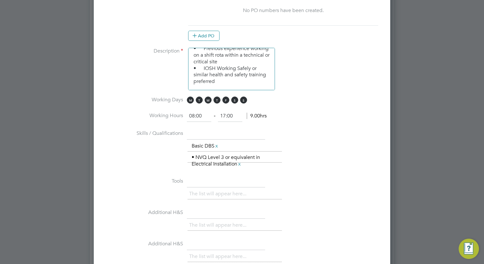
scroll to position [444, 0]
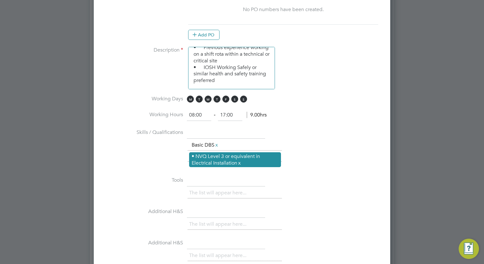
paste input "• 18th Edition Wiring Regulations"
type input "• 18th Edition Wiring Regulations"
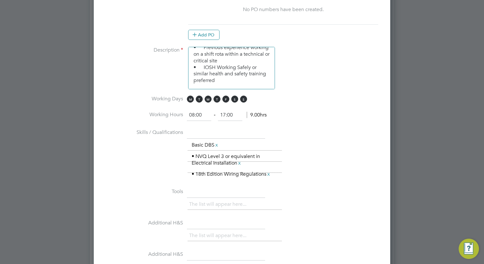
paste input "• City & Guilds 2391 or 2394/2395 (Test and Inspection)"
type input "• City & Guilds 2391 or 2394/2395 (Test and Inspection)"
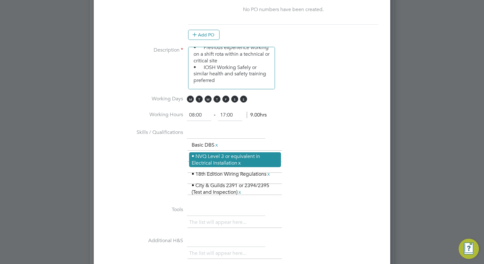
paste input "• IOSH Working Safely or similar health and safety training preferred"
type input "• IOSH Working Safely or similar health and safety training preferred"
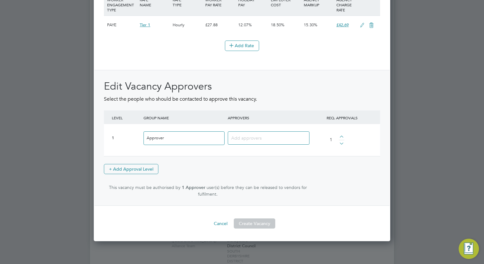
scroll to position [874, 0]
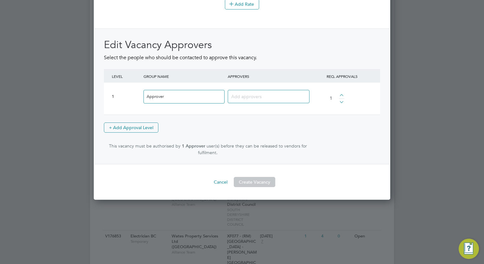
click at [240, 94] on input at bounding box center [266, 96] width 70 height 8
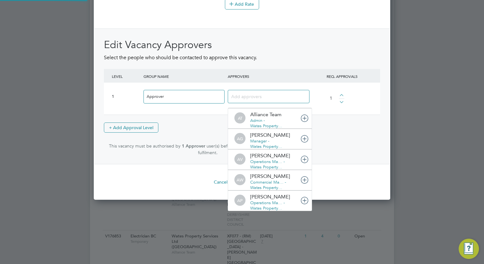
scroll to position [0, 0]
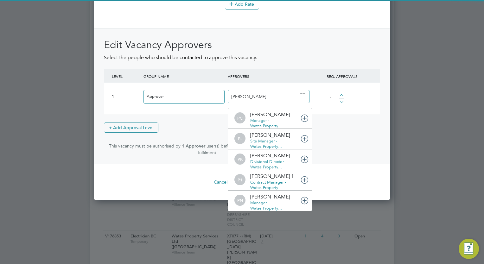
type input "paul od"
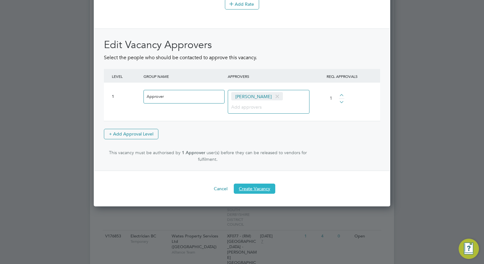
click at [252, 184] on button "Create Vacancy" at bounding box center [255, 189] width 42 height 10
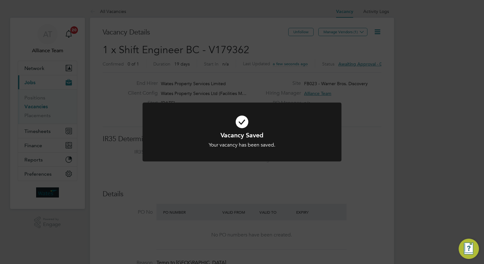
click at [287, 206] on div "Vacancy Saved Your vacancy has been saved. Cancel Okay" at bounding box center [242, 132] width 484 height 264
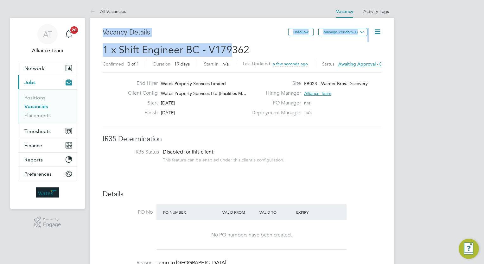
drag, startPoint x: 99, startPoint y: 43, endPoint x: 234, endPoint y: 48, distance: 135.1
click at [176, 37] on h3 "Vacancy Details" at bounding box center [196, 32] width 186 height 9
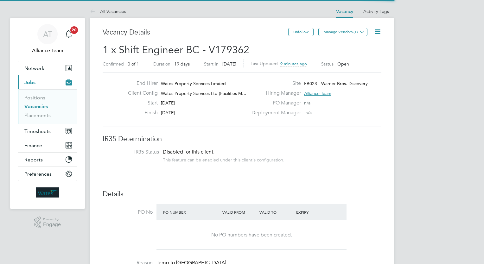
scroll to position [11, 99]
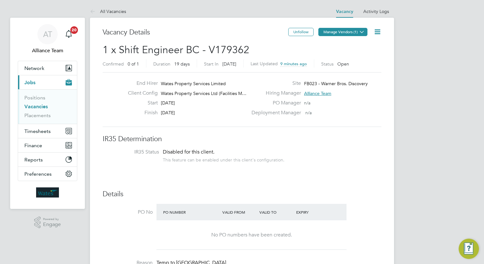
click at [339, 34] on button "Manage Vendors (1)" at bounding box center [343, 32] width 49 height 8
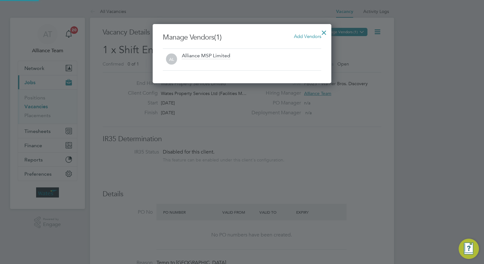
scroll to position [59, 179]
click at [311, 35] on span "Add Vendors" at bounding box center [307, 36] width 27 height 6
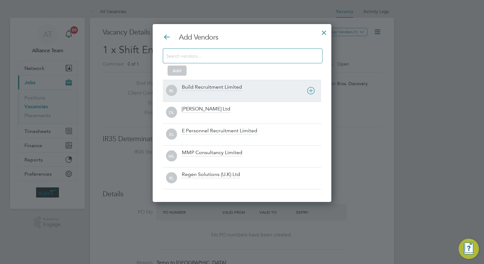
click at [223, 87] on div "Build Recruitment Limited" at bounding box center [212, 87] width 60 height 7
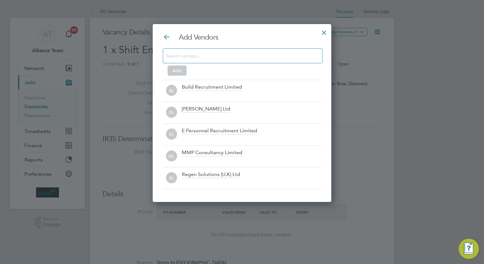
scroll to position [188, 179]
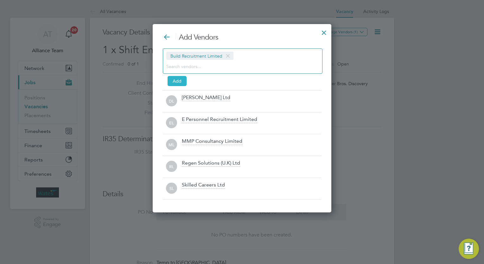
click at [172, 82] on button "Add" at bounding box center [177, 81] width 19 height 10
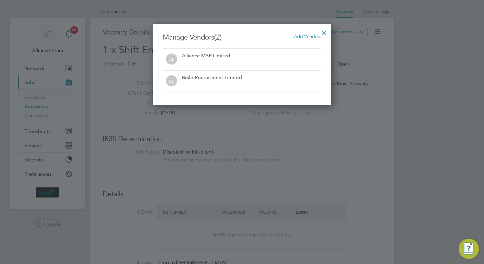
click at [322, 30] on div at bounding box center [324, 30] width 11 height 11
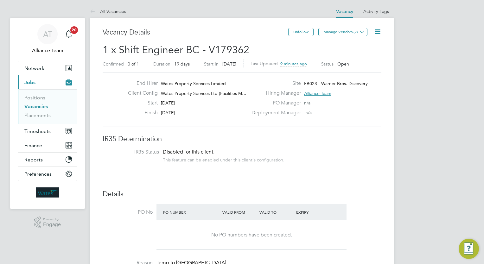
click at [379, 32] on icon at bounding box center [378, 32] width 8 height 8
click at [353, 67] on li "Followers" at bounding box center [362, 68] width 37 height 9
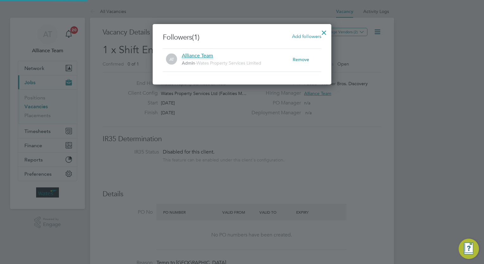
scroll to position [7, 111]
click at [303, 36] on span "Add followers" at bounding box center [306, 36] width 29 height 6
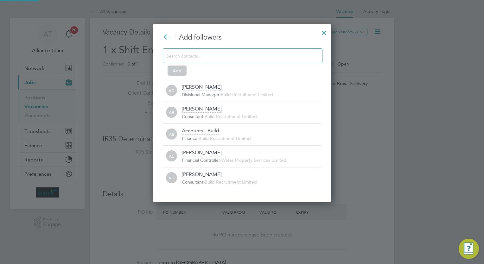
scroll to position [0, 0]
click at [247, 58] on input at bounding box center [237, 56] width 143 height 8
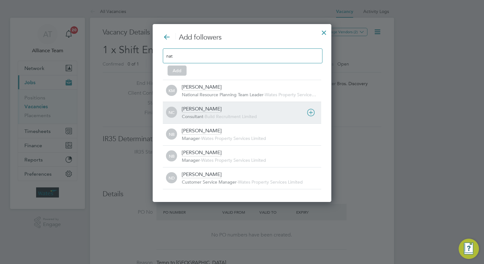
type input "nat"
click at [221, 118] on span "Build Recruitment Limited" at bounding box center [231, 117] width 52 height 6
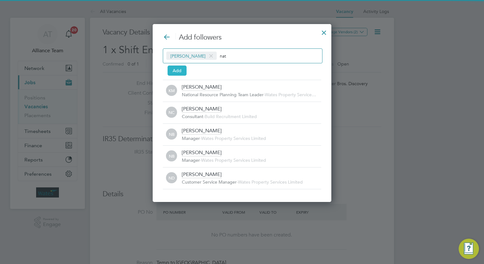
click at [180, 74] on button "Add" at bounding box center [177, 71] width 19 height 10
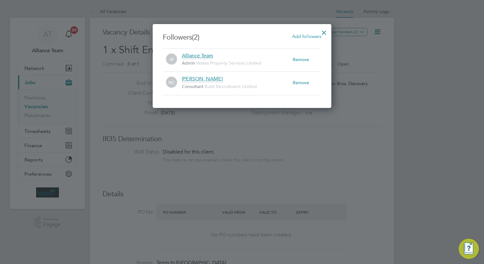
drag, startPoint x: 324, startPoint y: 35, endPoint x: 320, endPoint y: 35, distance: 4.2
click at [323, 35] on div at bounding box center [324, 30] width 11 height 11
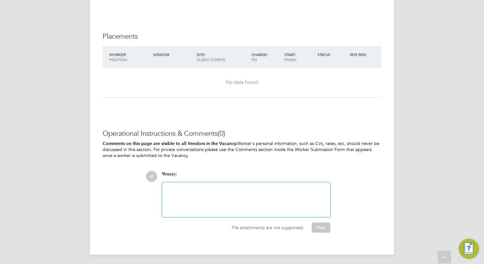
click at [225, 199] on div at bounding box center [246, 199] width 161 height 27
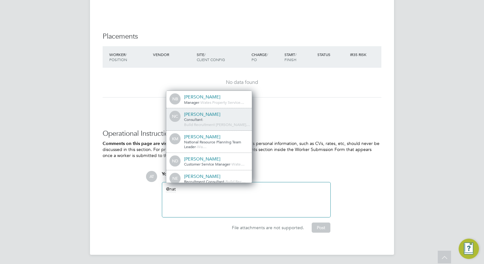
click at [222, 110] on div "NC [PERSON_NAME] Consultant - Build Recruitment [PERSON_NAME]…" at bounding box center [209, 119] width 86 height 22
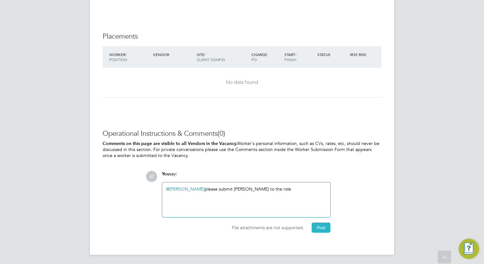
click at [321, 226] on button "Post" at bounding box center [321, 228] width 19 height 10
